Goal: Information Seeking & Learning: Compare options

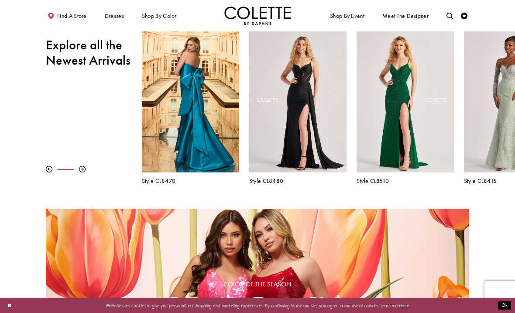
scroll to position [256, 0]
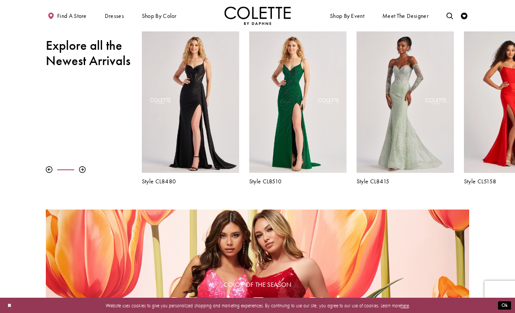
click at [267, 180] on h5 "Style CL8510" at bounding box center [297, 181] width 97 height 7
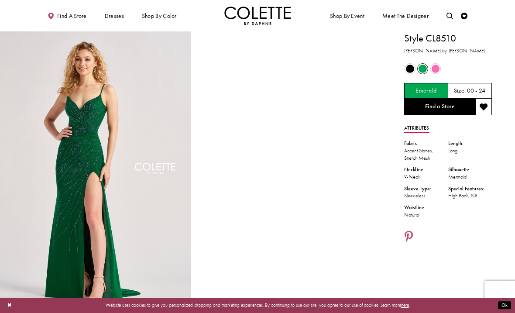
click at [159, 216] on img "Full size Style CL8510 Colette by Daphne #0 default Emerald frontface vertical …" at bounding box center [95, 174] width 191 height 286
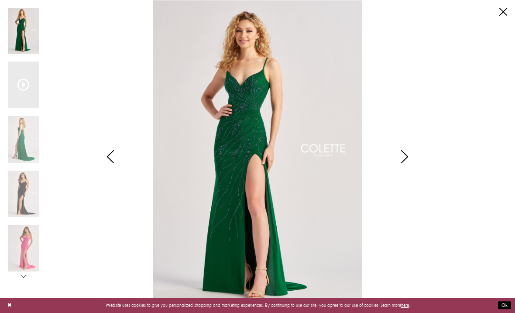
click at [114, 160] on icon "Style CL8510 Colette by Daphne Views dialog" at bounding box center [111, 156] width 22 height 13
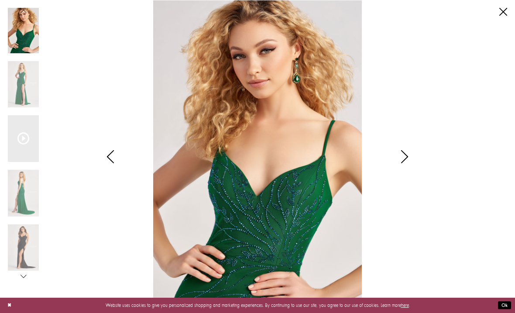
click at [117, 161] on icon "Style CL8510 Colette by Daphne Views dialog" at bounding box center [111, 156] width 22 height 13
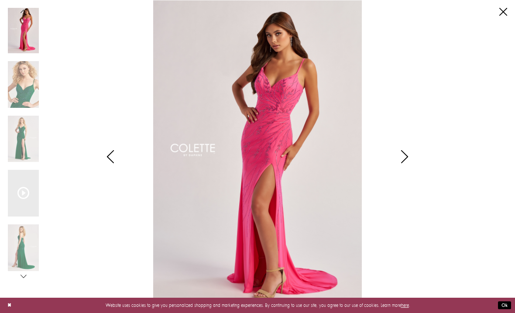
click at [114, 156] on icon "Style CL8510 Colette by Daphne Views dialog" at bounding box center [111, 156] width 22 height 13
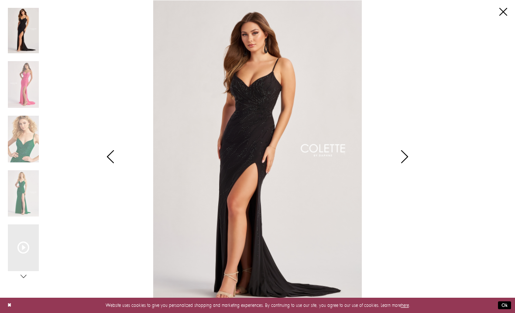
click at [112, 161] on icon "Style CL8510 Colette by Daphne Views dialog" at bounding box center [111, 156] width 22 height 13
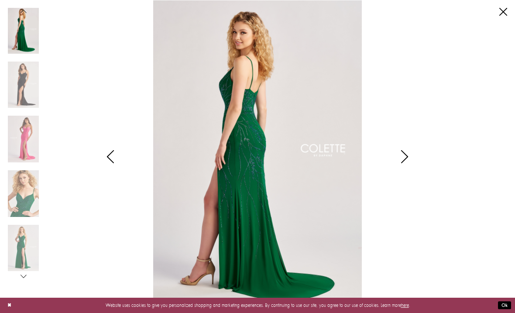
click at [114, 159] on icon "Style CL8510 Colette by Daphne Views dialog" at bounding box center [111, 156] width 22 height 13
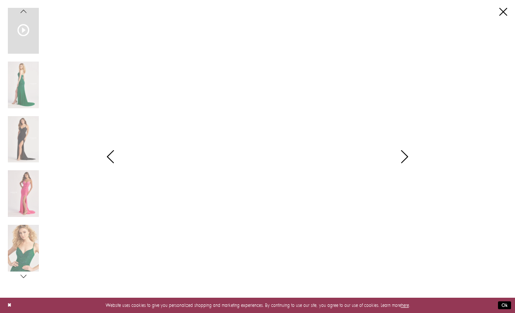
click at [117, 162] on icon "Style CL8510 Colette by Daphne Views dialog" at bounding box center [111, 156] width 22 height 13
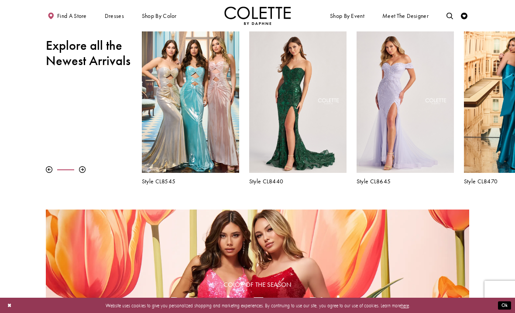
scroll to position [255, 0]
click at [380, 182] on h5 "Style CL8645" at bounding box center [405, 182] width 97 height 7
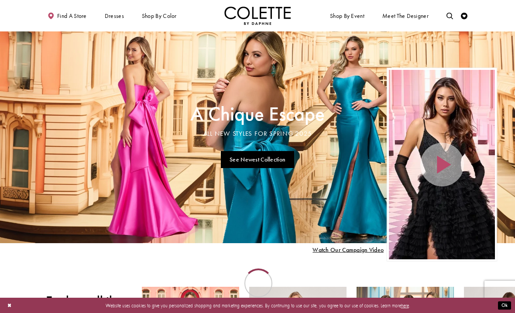
scroll to position [255, 0]
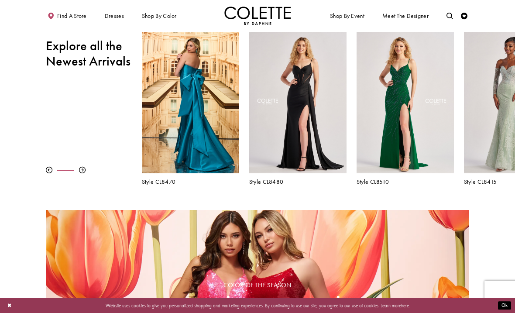
click at [376, 185] on h5 "Style CL8510" at bounding box center [405, 182] width 97 height 7
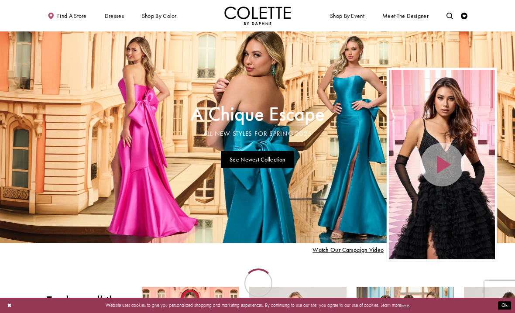
scroll to position [255, 0]
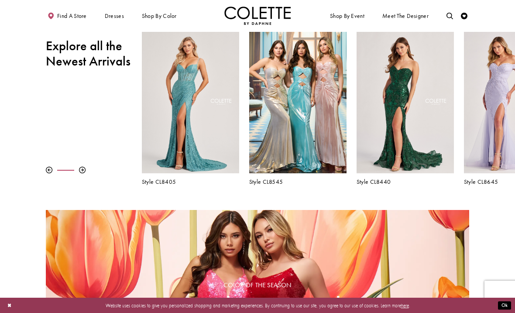
click at [380, 184] on h5 "Style CL8440" at bounding box center [405, 182] width 97 height 7
